Goal: Task Accomplishment & Management: Manage account settings

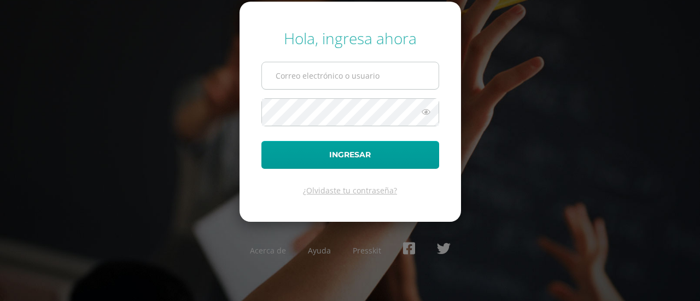
click at [350, 79] on input "text" at bounding box center [350, 75] width 177 height 27
type input "sandragarciaaceituno@gmail.com"
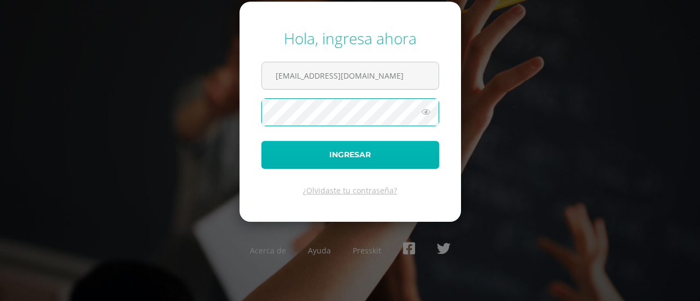
click at [364, 147] on button "Ingresar" at bounding box center [350, 155] width 178 height 28
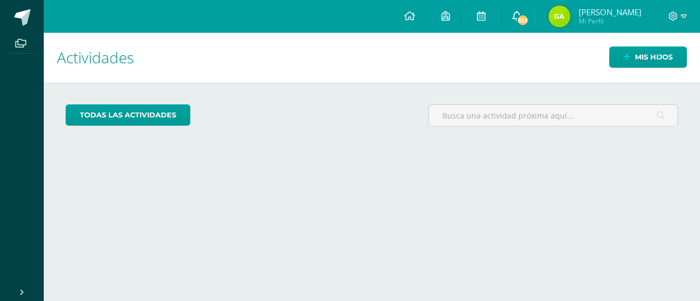
click at [526, 16] on span "523" at bounding box center [522, 20] width 12 height 12
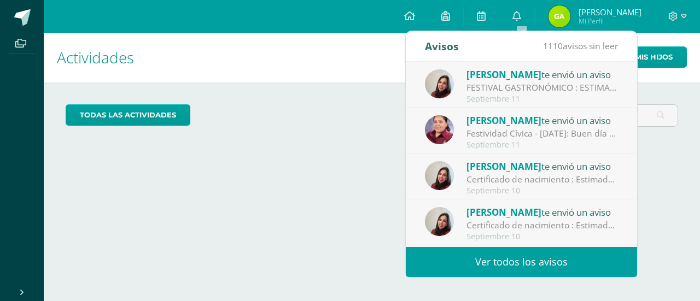
click at [530, 87] on div "FESTIVAL GASTRONÓMICO : ESTIMADOS ALUMNOS, POR FAVOR LEER LA SIGUIENTE INFORMAC…" at bounding box center [542, 87] width 152 height 13
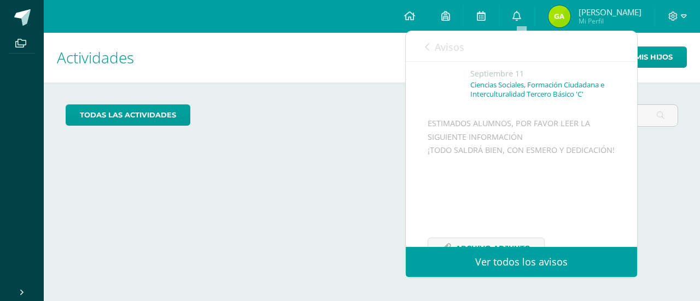
scroll to position [131, 0]
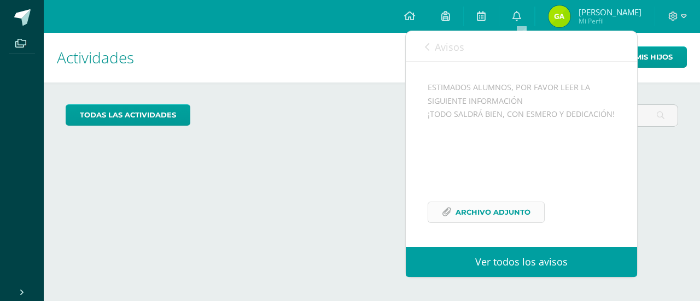
click at [461, 213] on span "Archivo Adjunto" at bounding box center [492, 212] width 75 height 20
click at [367, 148] on div "todas las Actividades No tienes actividades Échale un vistazo a los demás perío…" at bounding box center [372, 120] width 656 height 75
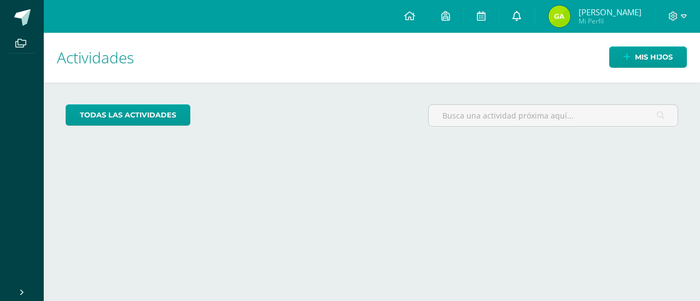
click at [527, 16] on link "0" at bounding box center [516, 16] width 35 height 33
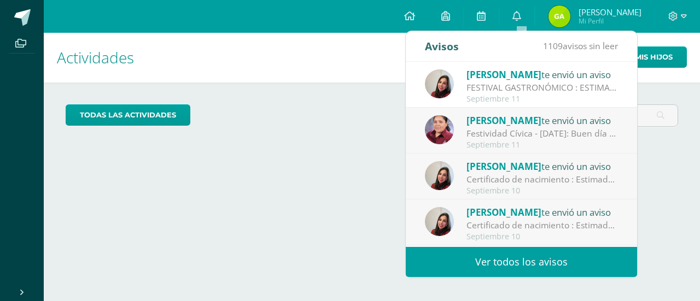
click at [558, 122] on div "Priscila Aguilar te envió un aviso" at bounding box center [542, 120] width 152 height 14
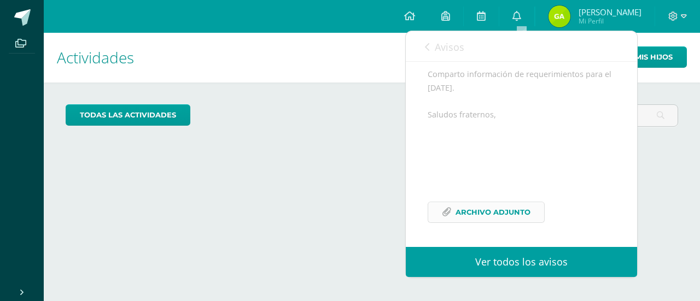
click at [520, 222] on span "Archivo Adjunto" at bounding box center [492, 212] width 75 height 20
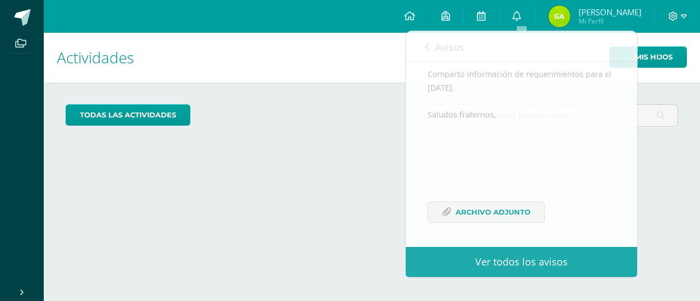
click at [313, 162] on div "Actividades Mis hijos todas las Actividades No tienes actividades Échale un vis…" at bounding box center [371, 167] width 665 height 268
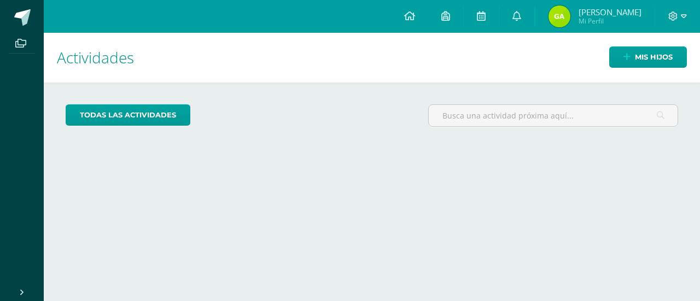
click at [567, 13] on img at bounding box center [559, 16] width 22 height 22
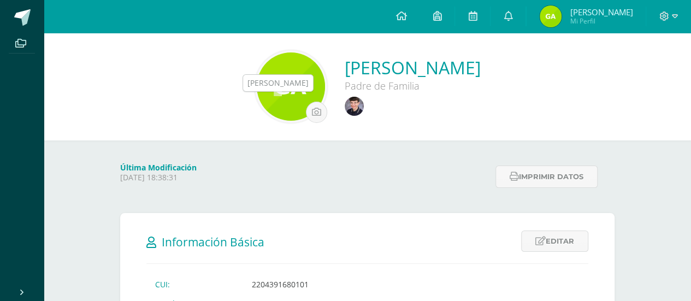
click at [345, 104] on img at bounding box center [354, 106] width 19 height 19
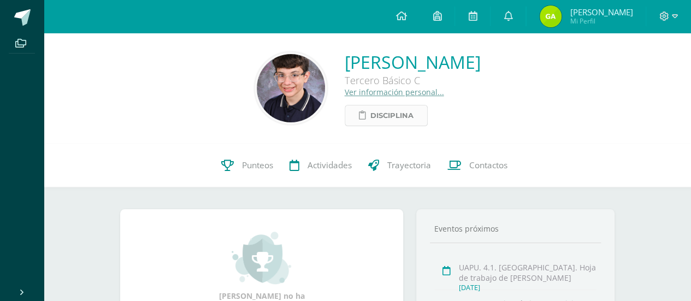
click at [371, 122] on span "Disciplina" at bounding box center [392, 115] width 43 height 20
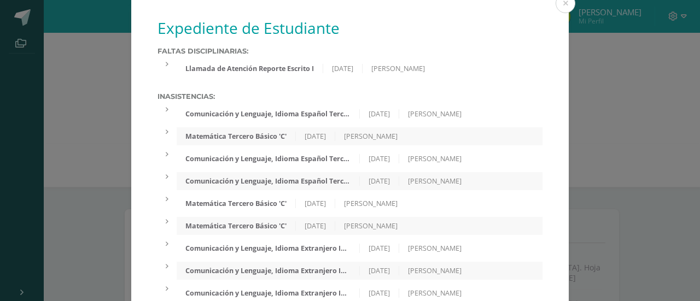
click at [573, 102] on div "Expediente de Estudiante Faltas Disciplinarias: Llamada de Atención Reporte Esc…" at bounding box center [349, 274] width 691 height 549
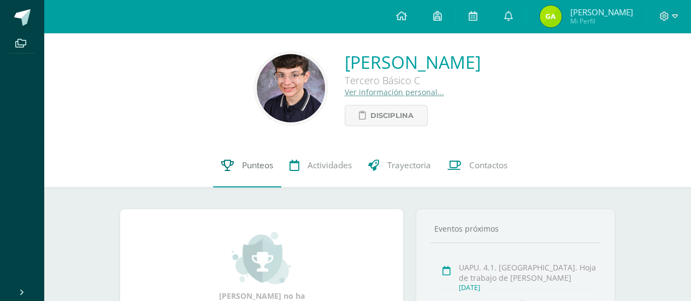
click at [258, 162] on span "Punteos" at bounding box center [257, 165] width 31 height 11
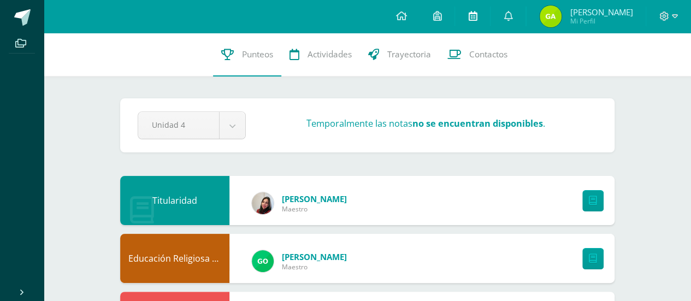
click at [473, 18] on icon at bounding box center [472, 16] width 9 height 10
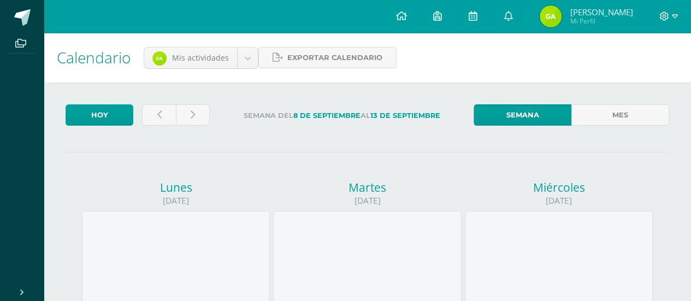
click at [592, 12] on span "[PERSON_NAME]" at bounding box center [601, 12] width 63 height 11
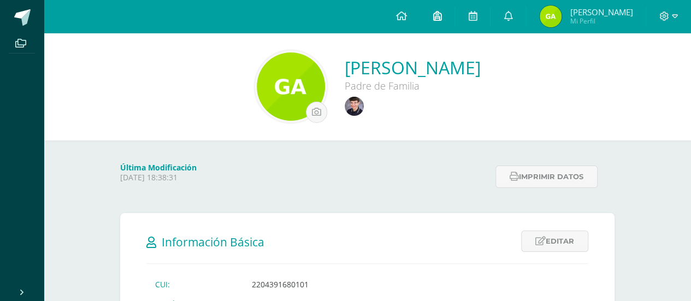
click at [442, 18] on icon at bounding box center [437, 16] width 9 height 10
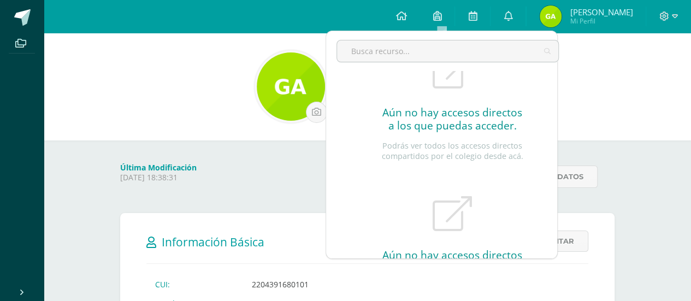
scroll to position [113, 0]
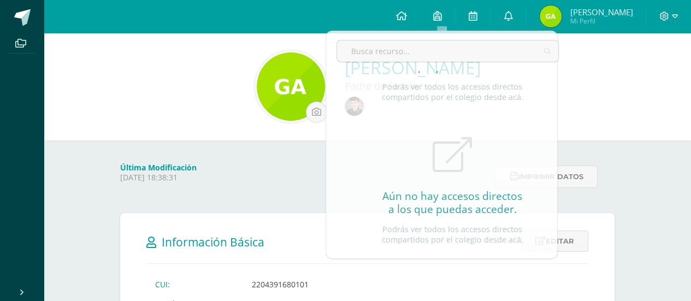
click at [611, 110] on div "Sandra Eugenia Garcia Aceituno Padre de Familia" at bounding box center [367, 86] width 630 height 73
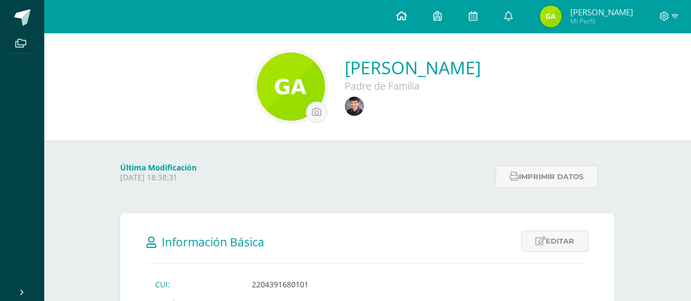
click at [407, 16] on icon at bounding box center [401, 16] width 11 height 10
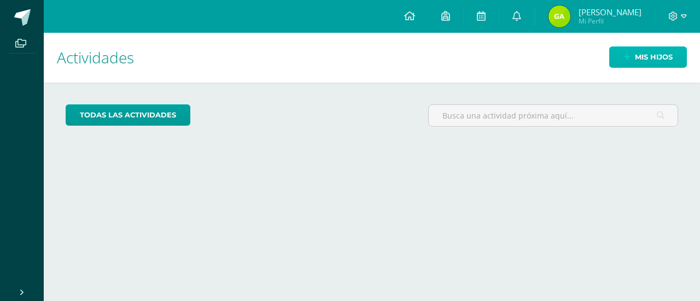
click at [621, 61] on link "Mis hijos" at bounding box center [648, 56] width 78 height 21
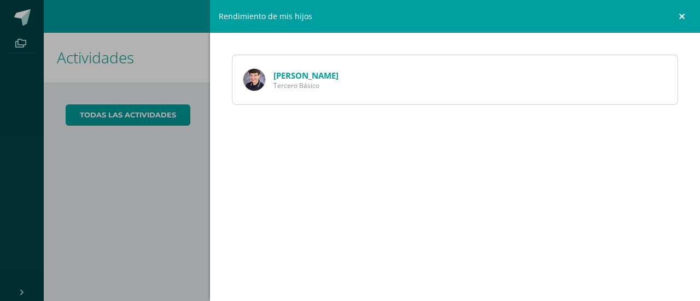
click at [679, 19] on link at bounding box center [683, 16] width 33 height 33
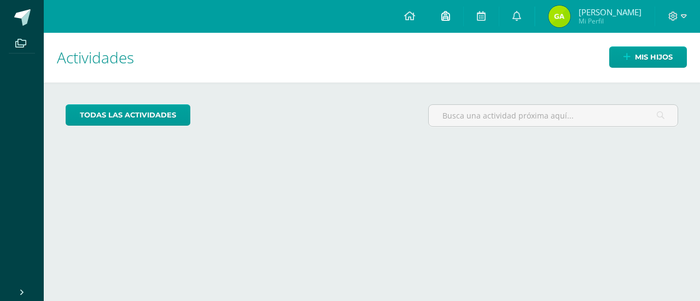
click at [455, 18] on link at bounding box center [445, 16] width 35 height 33
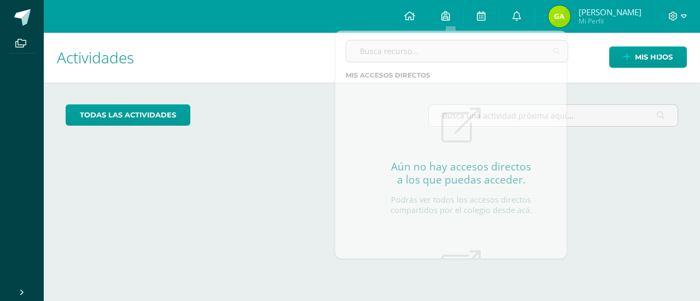
click at [284, 155] on div "todas las Actividades No tienes actividades Échale un vistazo a los demás perío…" at bounding box center [372, 120] width 656 height 75
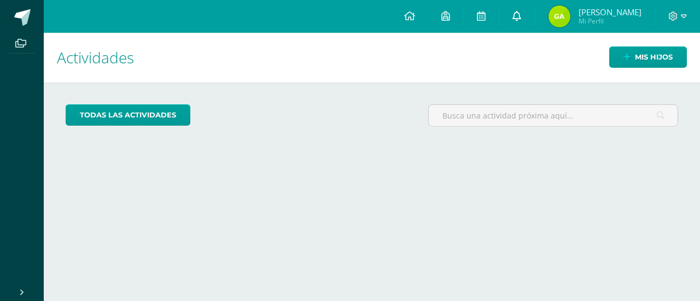
click at [517, 21] on icon at bounding box center [516, 16] width 9 height 10
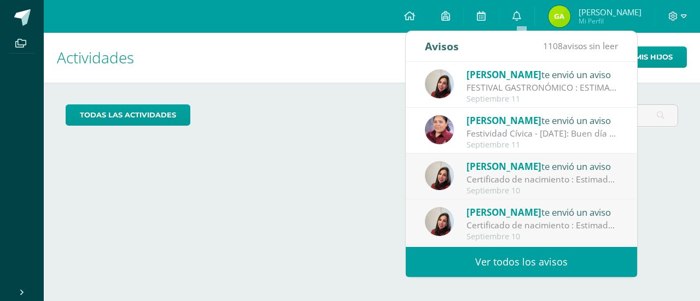
click at [270, 196] on div "Cargando actividades" at bounding box center [372, 206] width 612 height 21
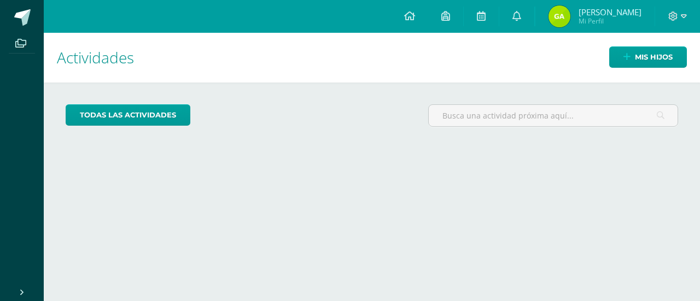
click at [562, 17] on img at bounding box center [559, 16] width 22 height 22
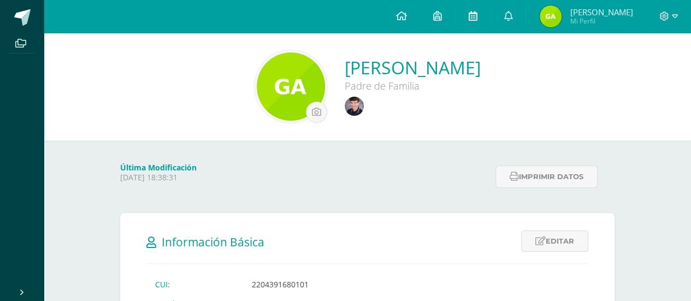
click at [474, 17] on icon at bounding box center [472, 16] width 9 height 10
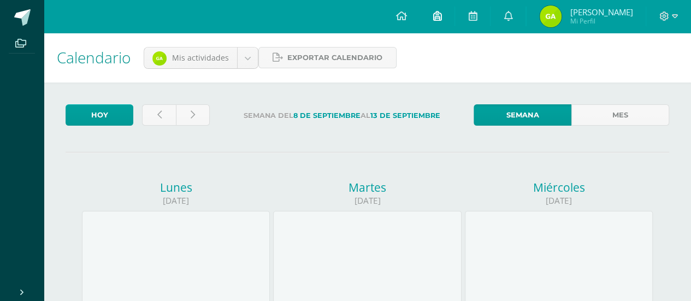
click at [442, 18] on icon at bounding box center [437, 16] width 9 height 10
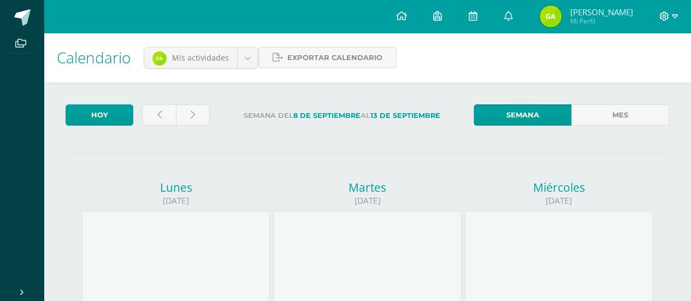
click at [669, 18] on span at bounding box center [669, 16] width 19 height 12
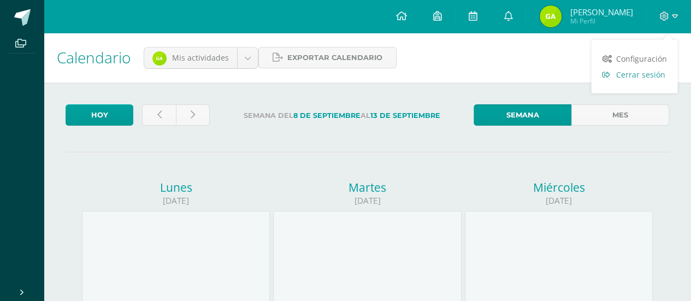
click at [658, 74] on span "Cerrar sesión" at bounding box center [640, 74] width 49 height 10
